Goal: Information Seeking & Learning: Find specific fact

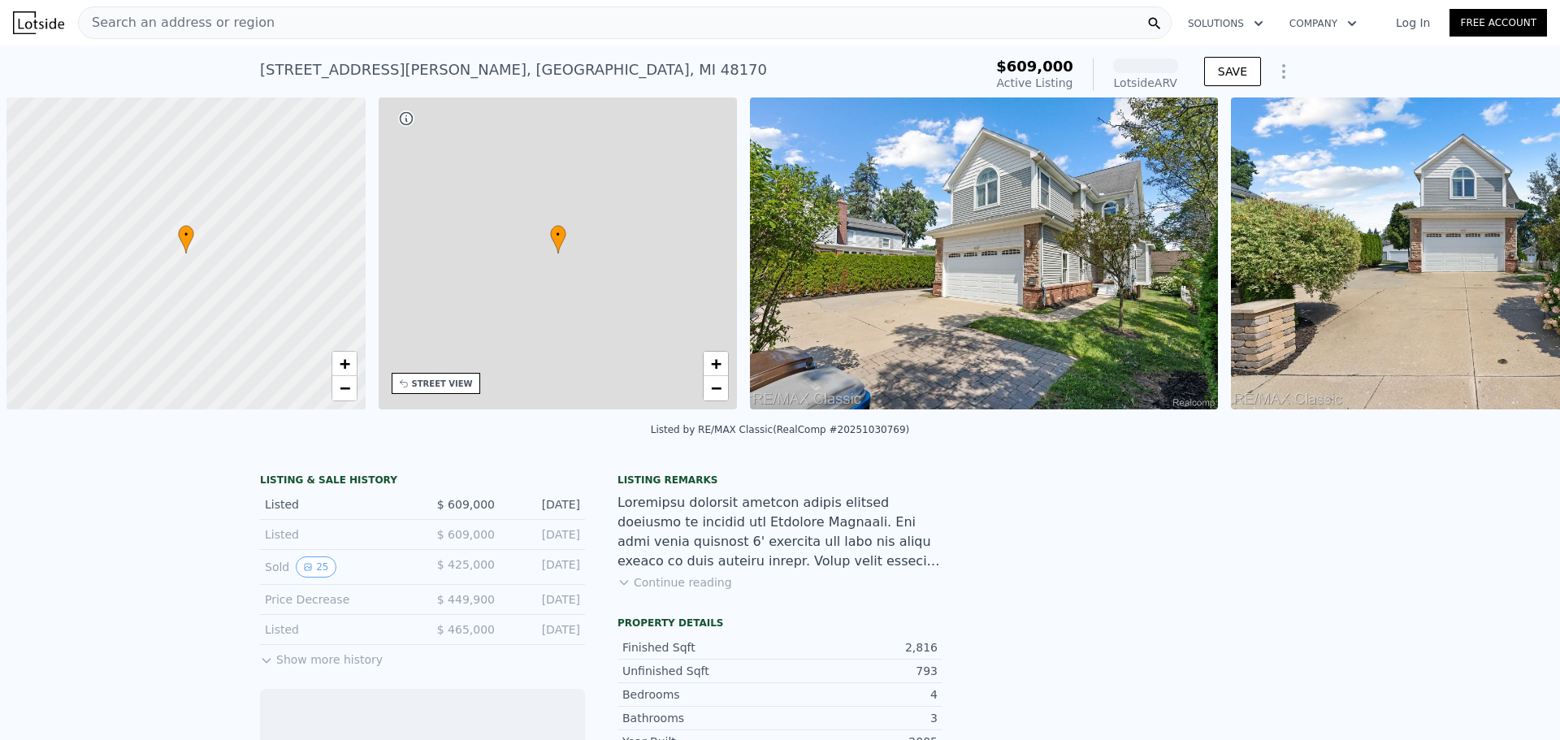
scroll to position [0, 6]
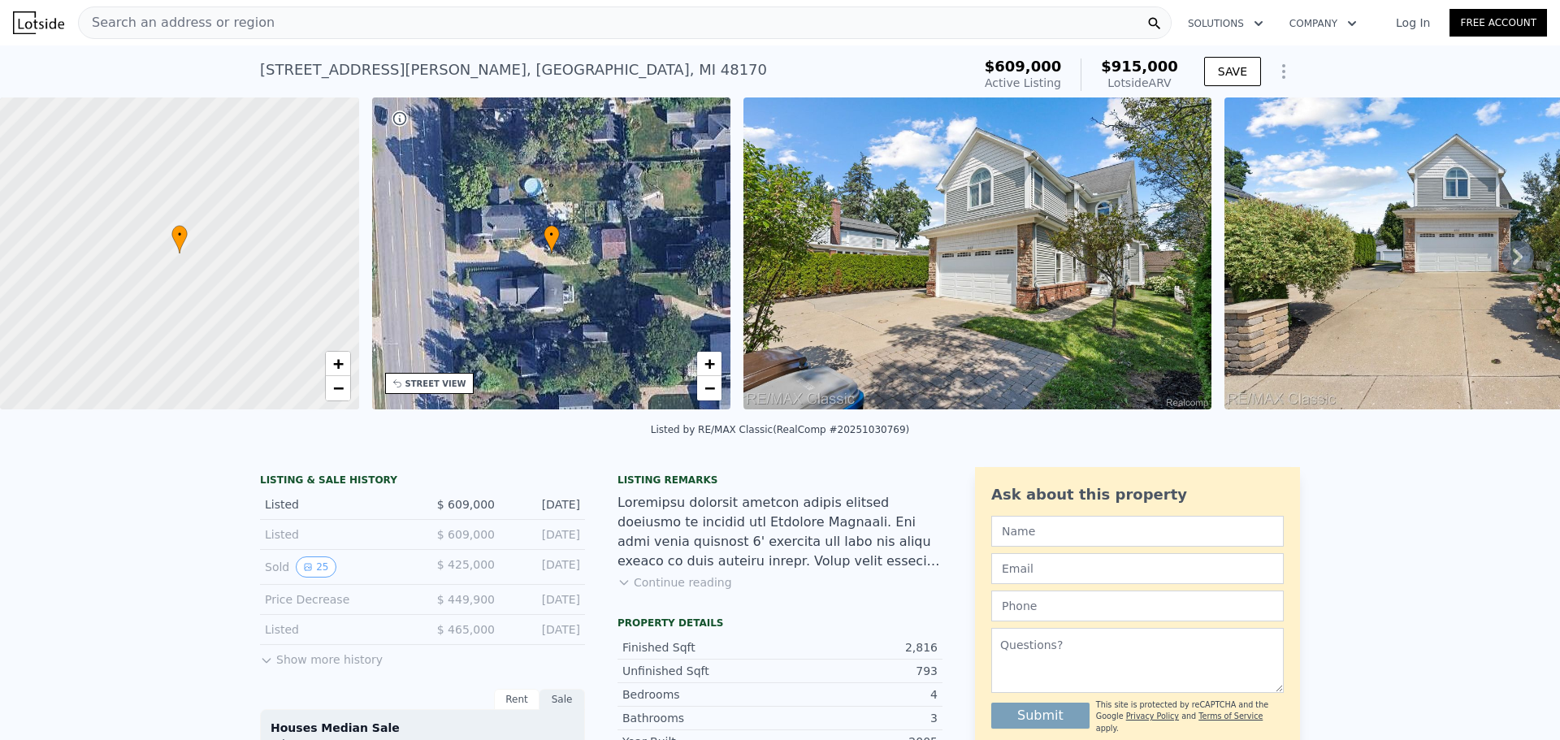
click at [276, 668] on button "Show more history" at bounding box center [321, 656] width 123 height 23
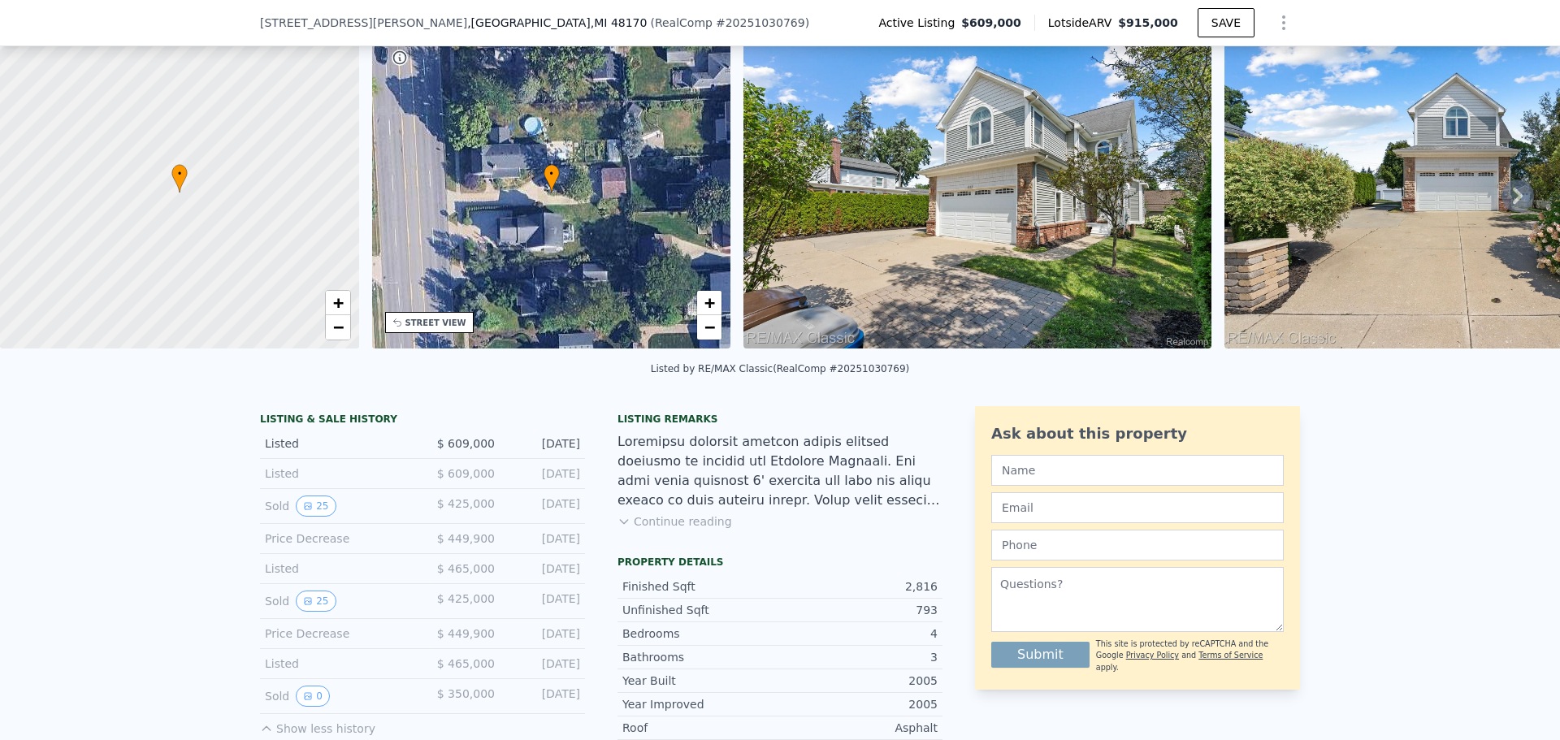
scroll to position [157, 0]
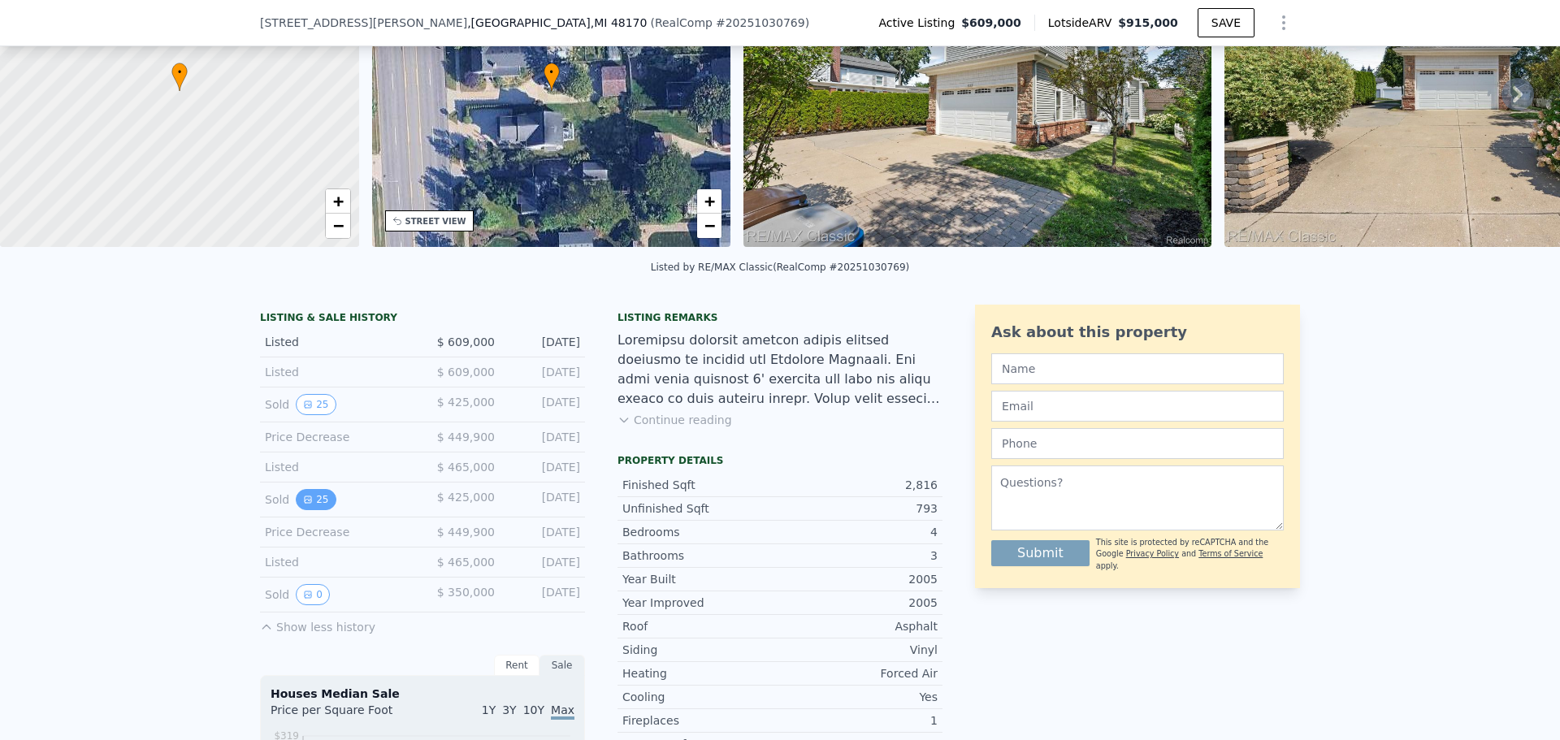
click at [309, 510] on button "25" at bounding box center [316, 499] width 40 height 21
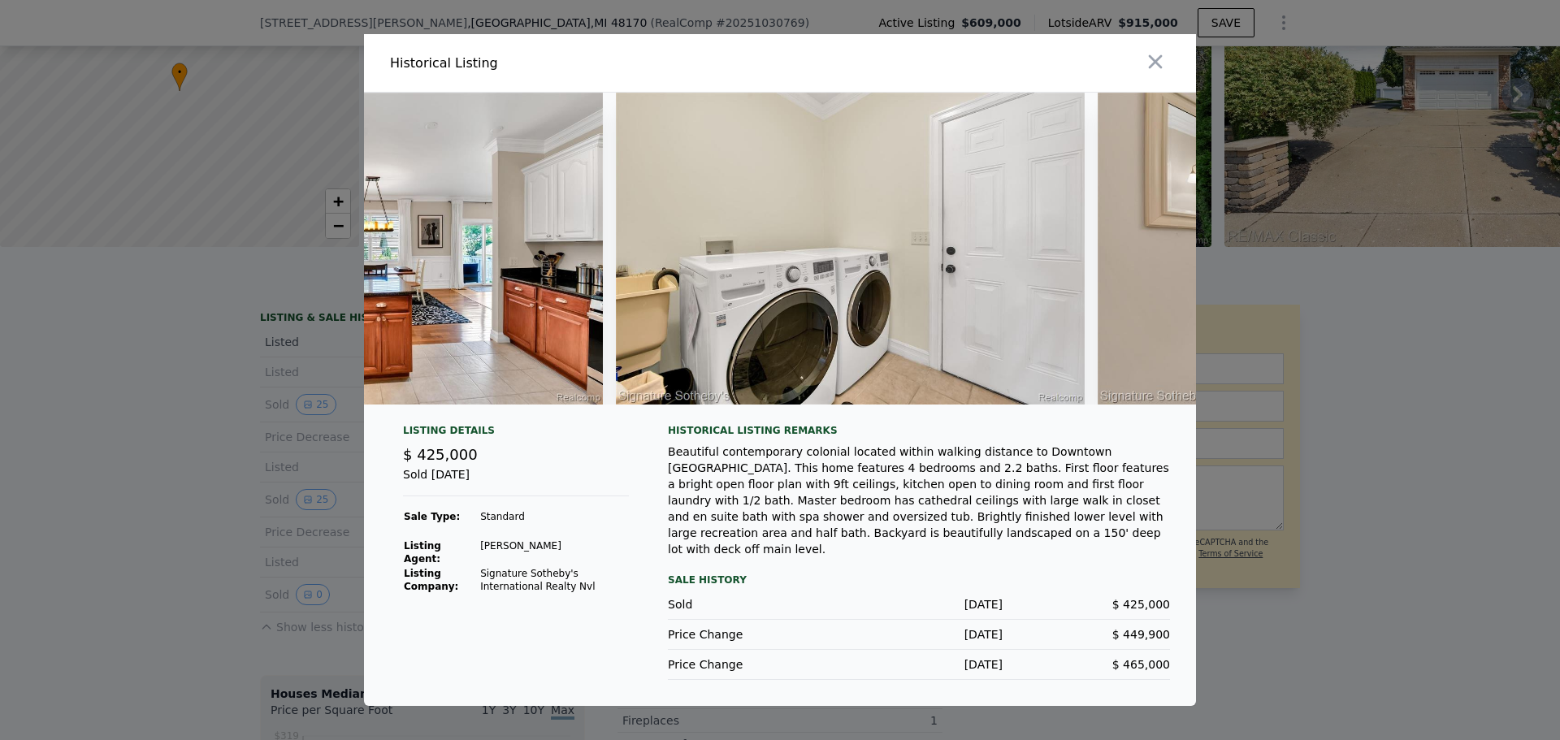
scroll to position [0, 3935]
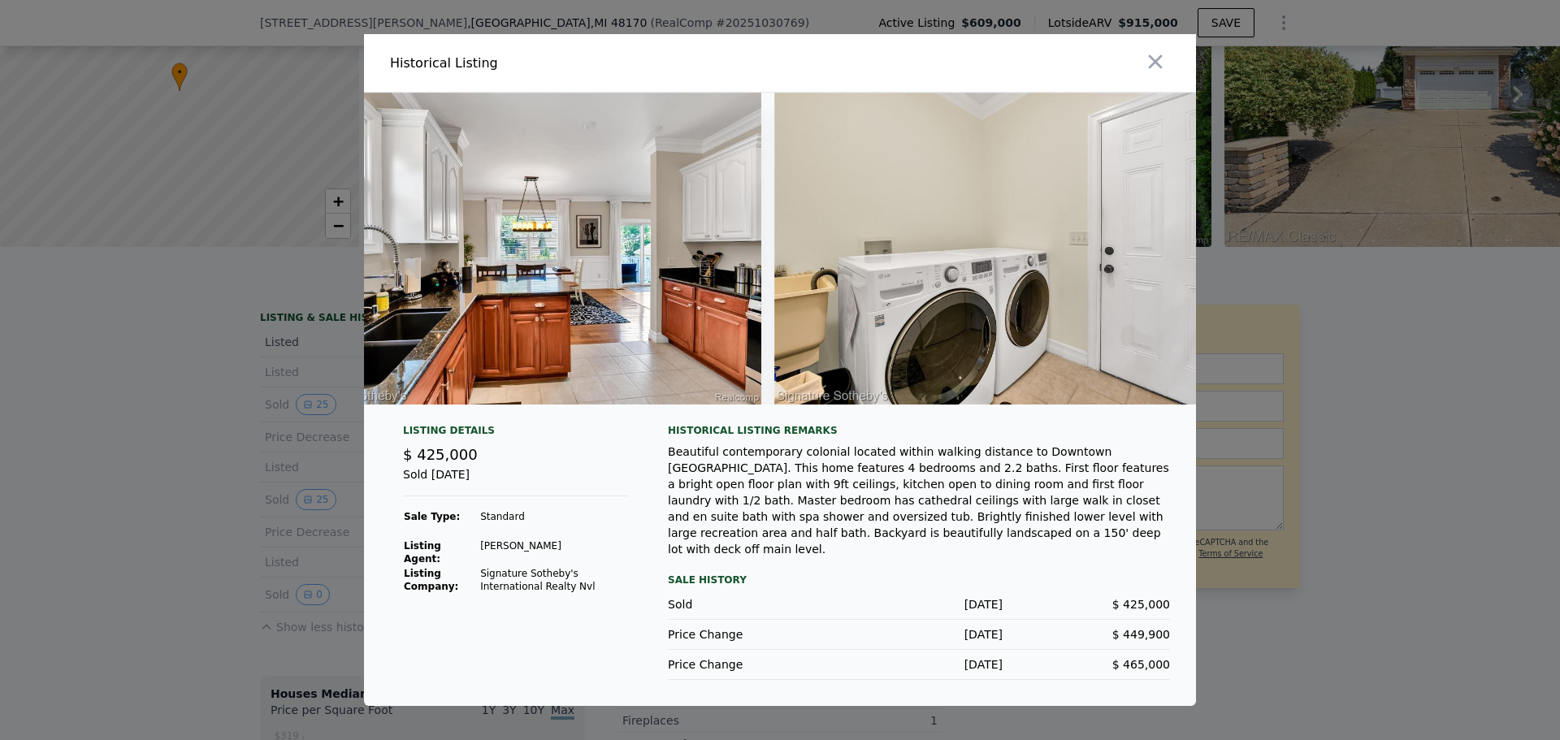
click at [130, 520] on div at bounding box center [780, 370] width 1560 height 740
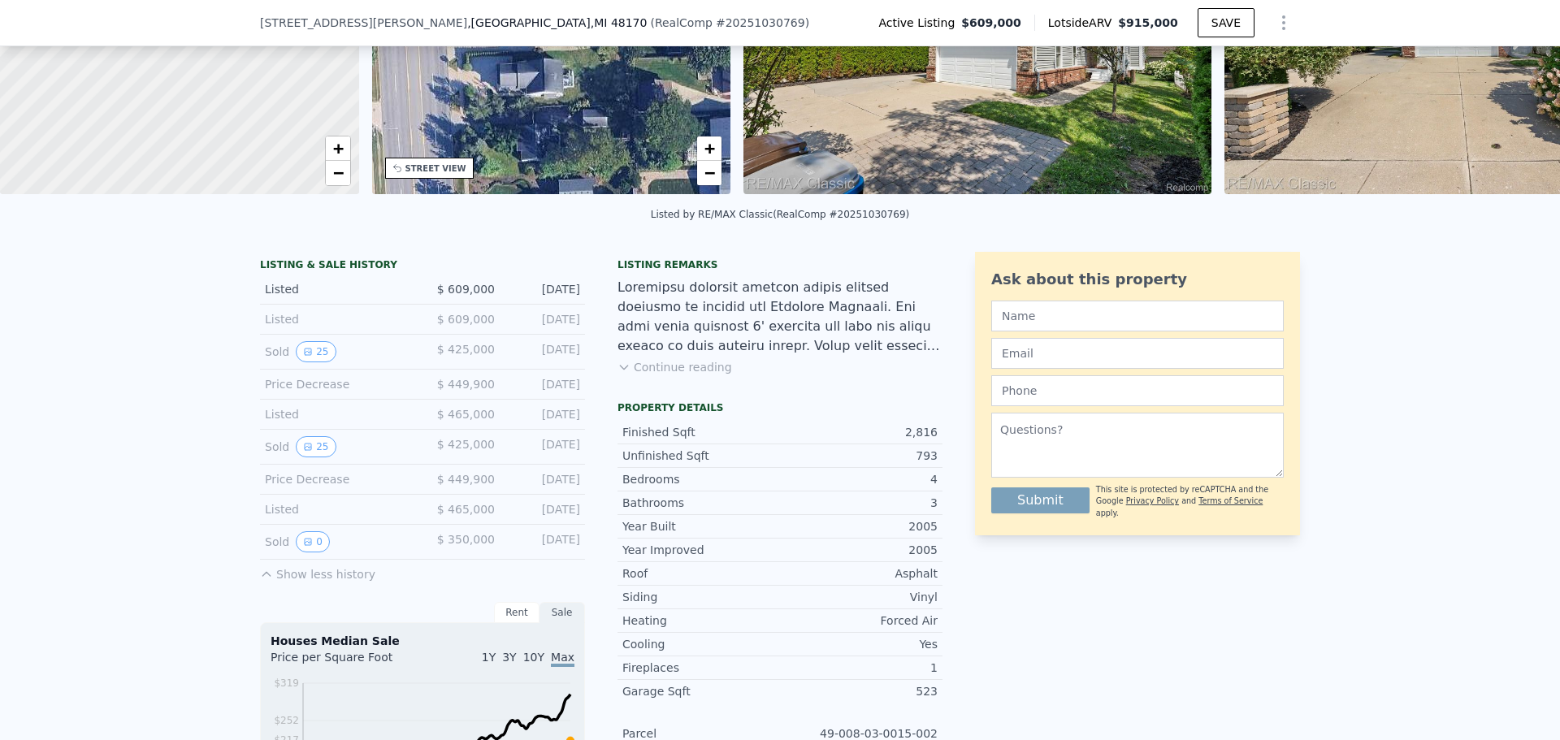
scroll to position [238, 0]
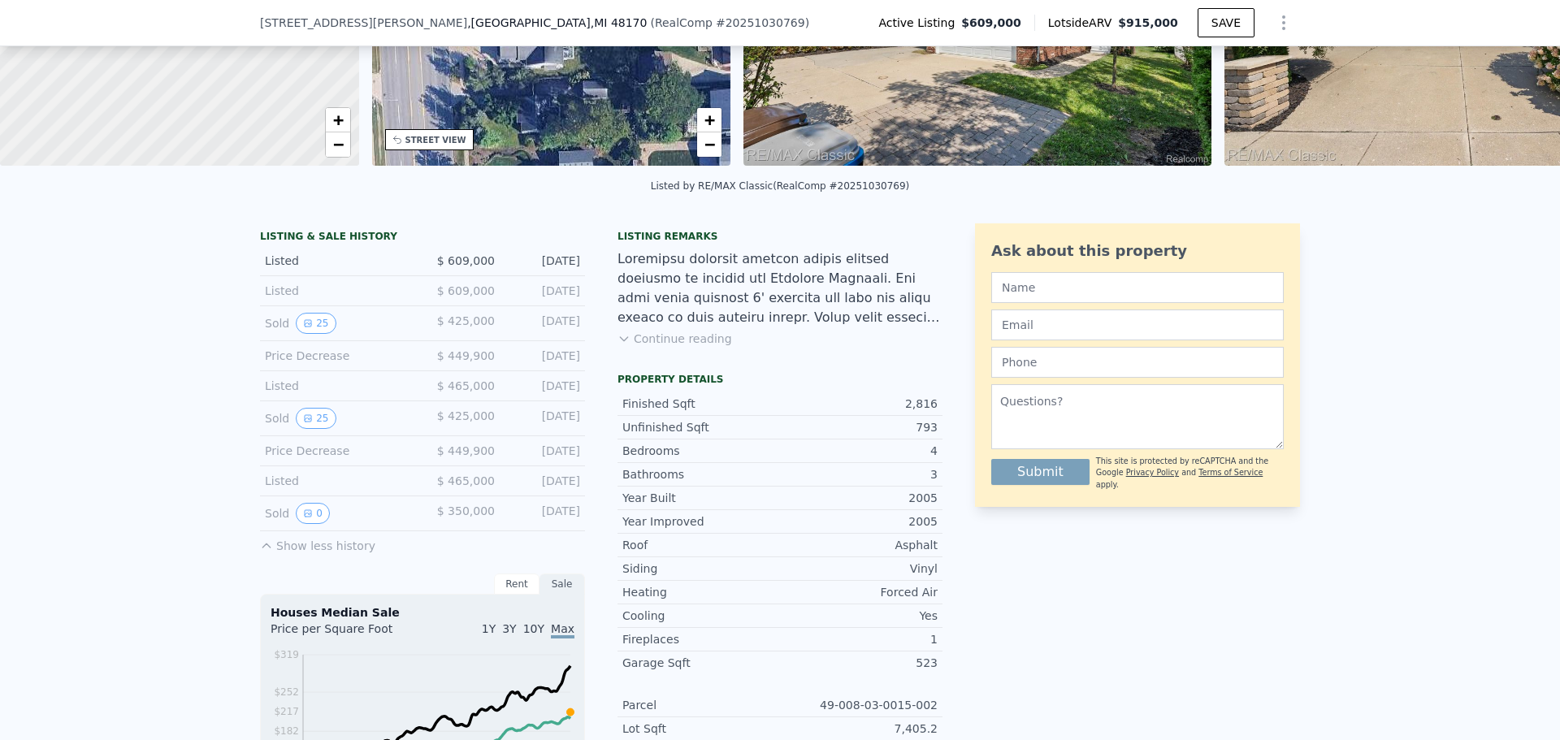
click at [305, 531] on div "Sold 0 $ 350,000 [DATE]" at bounding box center [422, 513] width 325 height 35
click at [301, 524] on button "0" at bounding box center [313, 513] width 34 height 21
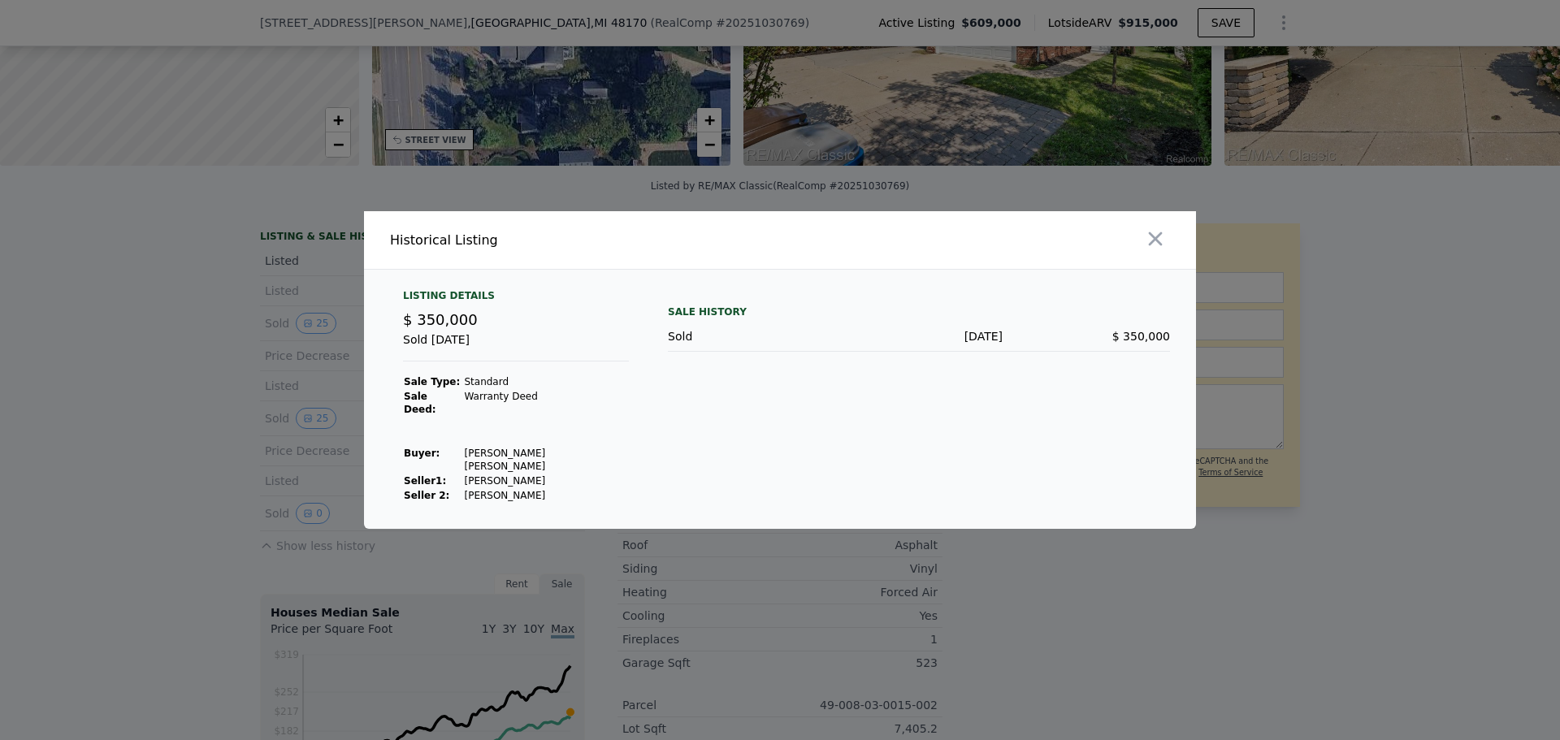
click at [108, 541] on div at bounding box center [780, 370] width 1560 height 740
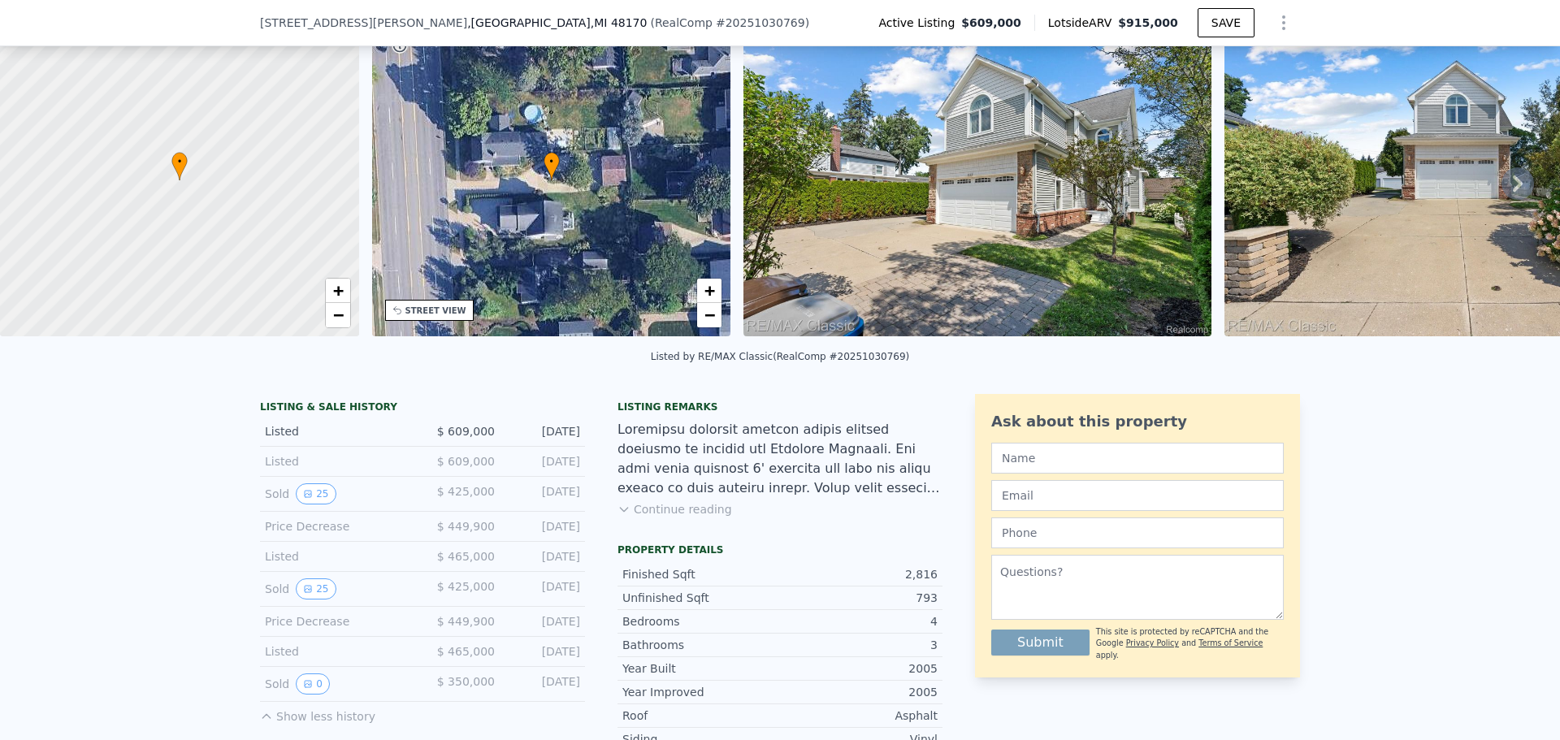
scroll to position [244, 0]
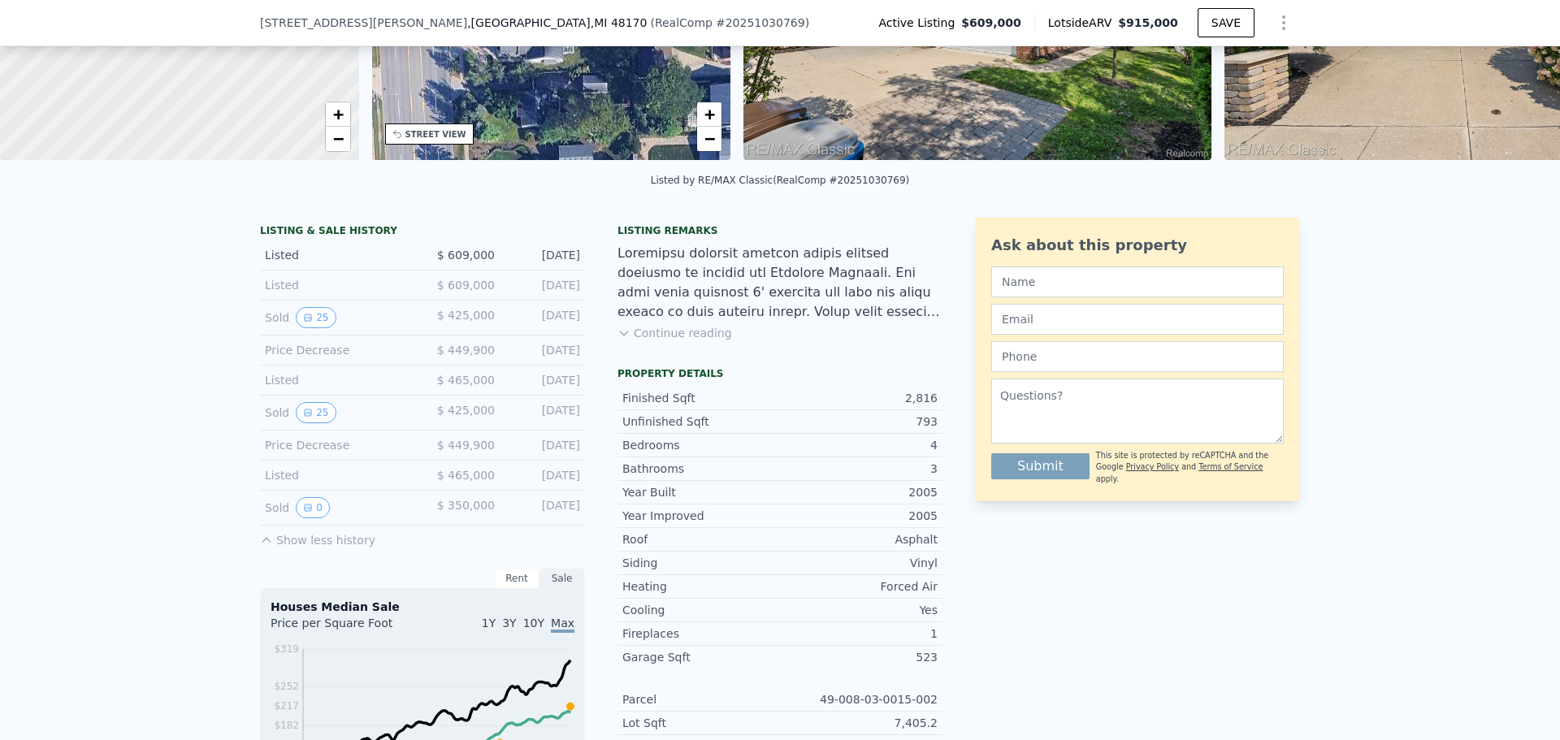
click at [712, 453] on div "Bedrooms" at bounding box center [701, 445] width 158 height 16
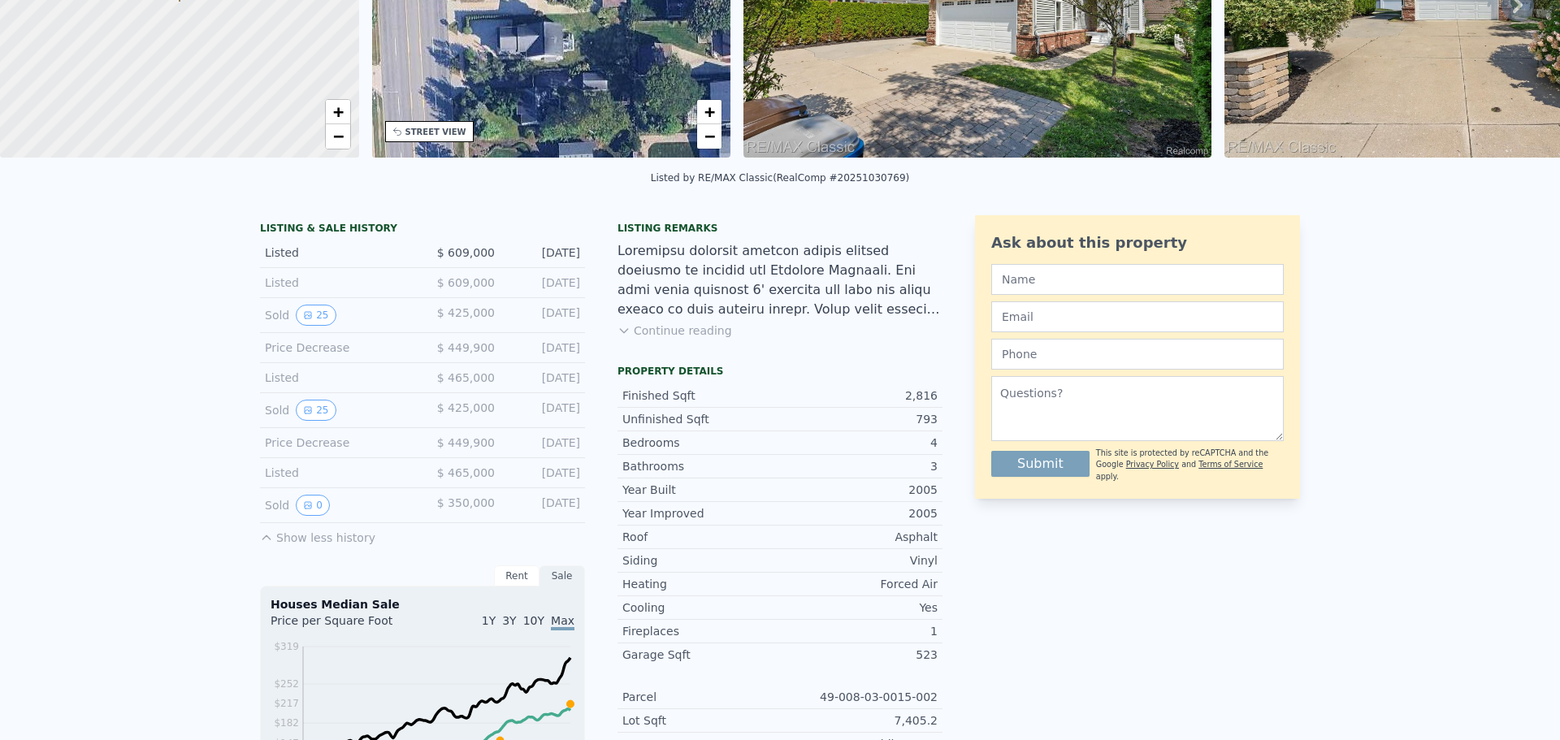
scroll to position [6, 0]
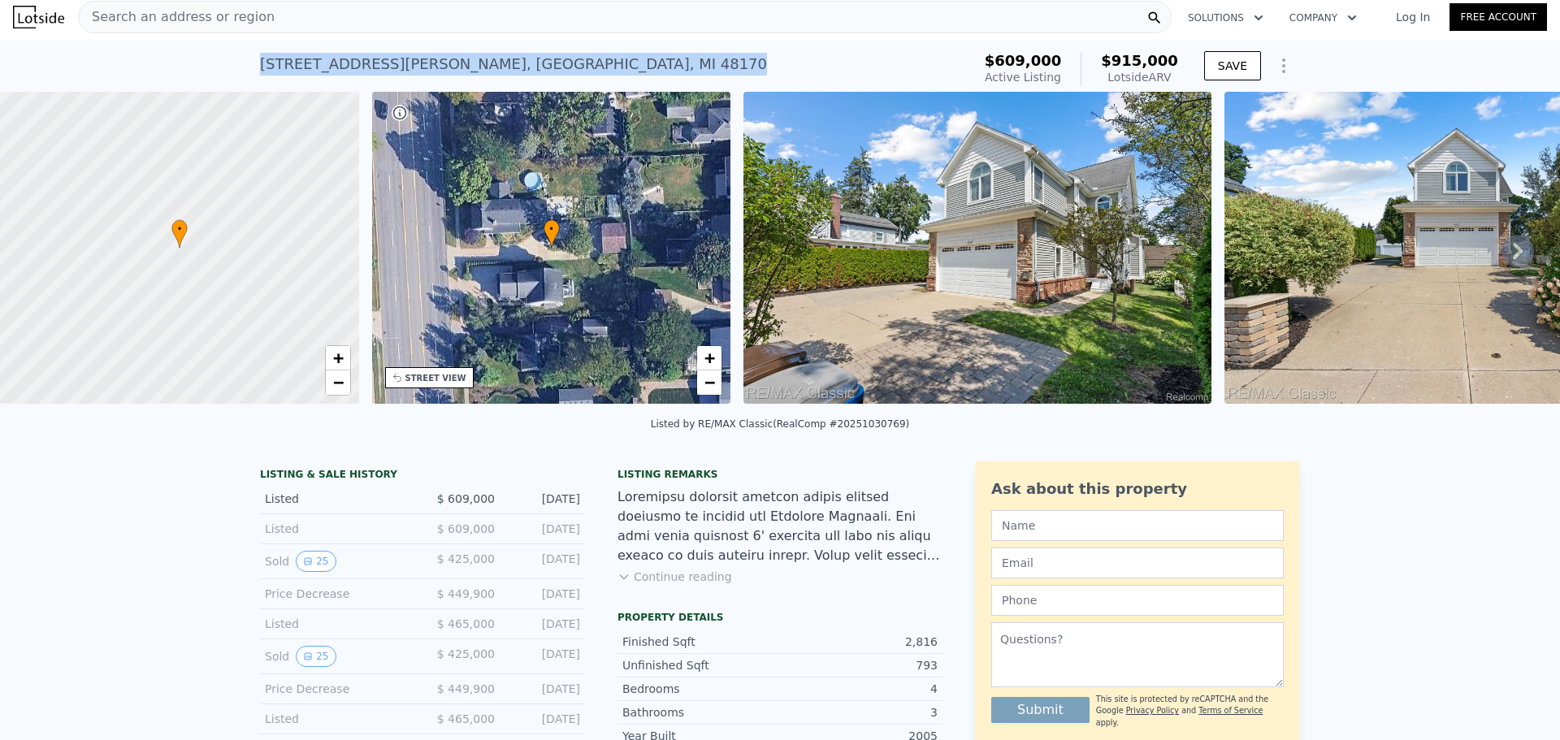
drag, startPoint x: 252, startPoint y: 70, endPoint x: 509, endPoint y: 69, distance: 257.5
click at [514, 69] on div "[STREET_ADDRESS][PERSON_NAME] Active at $609k (~ARV $915k ) $609,000 Active Lis…" at bounding box center [780, 66] width 1560 height 52
copy div "[STREET_ADDRESS][PERSON_NAME]"
